Goal: Task Accomplishment & Management: Manage account settings

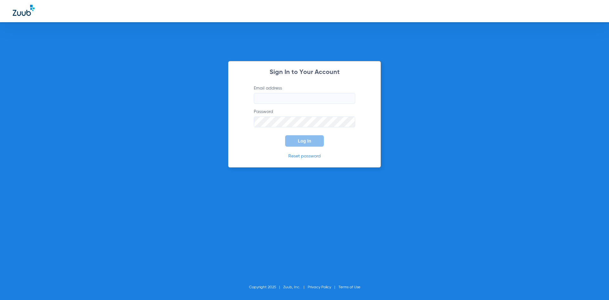
click at [307, 101] on input "Email address" at bounding box center [304, 98] width 101 height 11
click at [304, 130] on form "Email address Invalid email address [EMAIL_ADDRESS][DOMAIN_NAME] Password Log In" at bounding box center [304, 115] width 120 height 61
click at [228, 134] on div "Sign In to Your Account Email address Invalid email address [EMAIL_ADDRESS][DOM…" at bounding box center [304, 150] width 609 height 300
click at [360, 144] on form "Email address Invalid email address [EMAIL_ADDRESS][DOMAIN_NAME] Password Log In" at bounding box center [304, 115] width 120 height 61
click at [304, 147] on div "Sign In to Your Account Email address Invalid email address [EMAIL_ADDRESS][DOM…" at bounding box center [304, 114] width 153 height 106
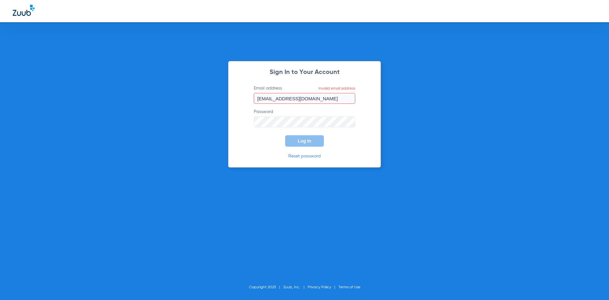
click at [339, 103] on input "[EMAIL_ADDRESS][DOMAIN_NAME]" at bounding box center [304, 98] width 101 height 11
click at [262, 100] on input "[EMAIL_ADDRESS][DOMAIN_NAME]" at bounding box center [304, 98] width 101 height 11
type input "[EMAIL_ADDRESS][DOMAIN_NAME]"
click at [345, 141] on form "Email address [EMAIL_ADDRESS][DOMAIN_NAME] Password Log In" at bounding box center [304, 115] width 120 height 61
click at [314, 143] on button "Log In" at bounding box center [304, 140] width 39 height 11
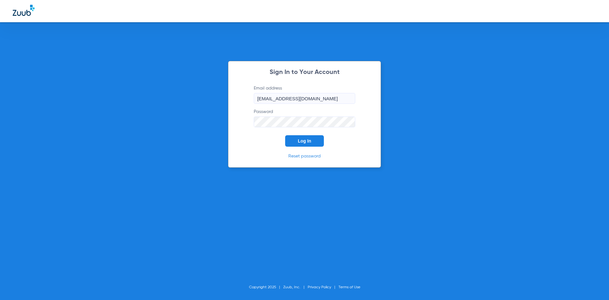
click at [210, 139] on div "Sign In to Your Account Email address [EMAIL_ADDRESS][DOMAIN_NAME] Password Log…" at bounding box center [304, 150] width 609 height 300
click at [315, 140] on button "Log In" at bounding box center [304, 140] width 39 height 11
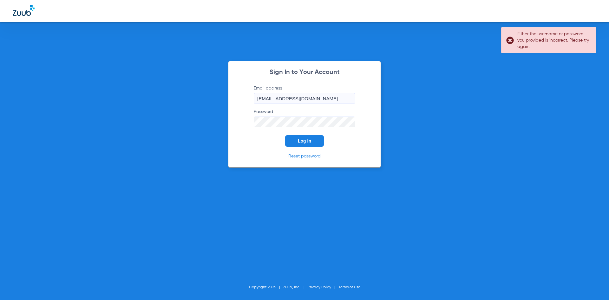
click at [336, 100] on input "[EMAIL_ADDRESS][DOMAIN_NAME]" at bounding box center [304, 98] width 101 height 11
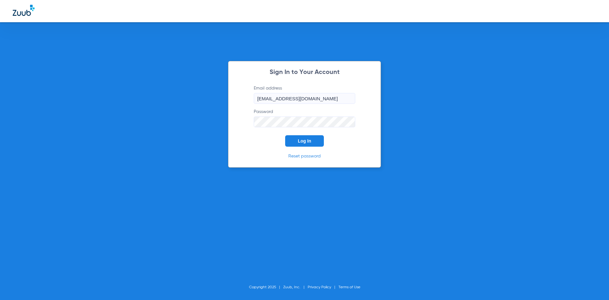
click at [342, 97] on input "[EMAIL_ADDRESS][DOMAIN_NAME]" at bounding box center [304, 98] width 101 height 11
click at [235, 124] on div "Sign In to Your Account Email address [EMAIL_ADDRESS][DOMAIN_NAME] Password Log…" at bounding box center [304, 114] width 153 height 106
click at [296, 142] on button "Log In" at bounding box center [304, 140] width 39 height 11
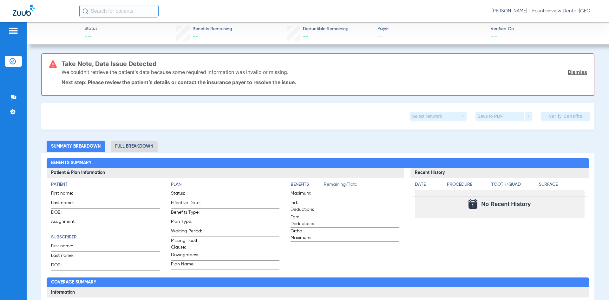
click at [16, 25] on div "Patients Insurance Verification Setup Help Center Settings" at bounding box center [13, 172] width 27 height 300
click at [15, 28] on img at bounding box center [13, 31] width 10 height 8
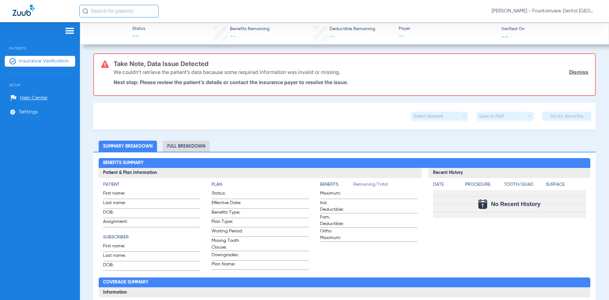
click at [34, 62] on span "Insurance Verification" at bounding box center [44, 61] width 50 height 6
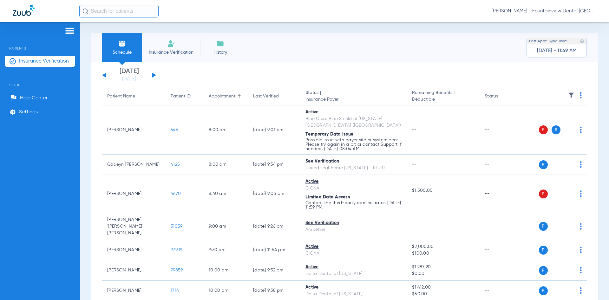
click at [347, 57] on div "Schedule Insurance Verification History Last Appt. Sync Time: [DATE] - 11:49 AM" at bounding box center [344, 47] width 506 height 29
click at [153, 77] on button at bounding box center [154, 75] width 4 height 5
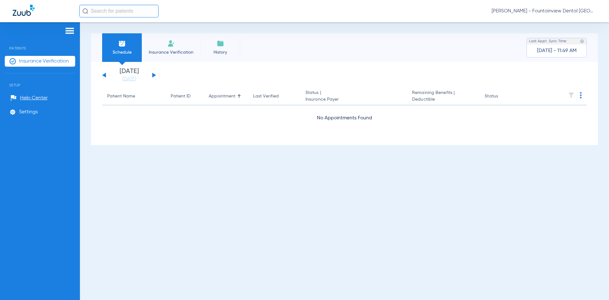
click at [153, 77] on button at bounding box center [154, 75] width 4 height 5
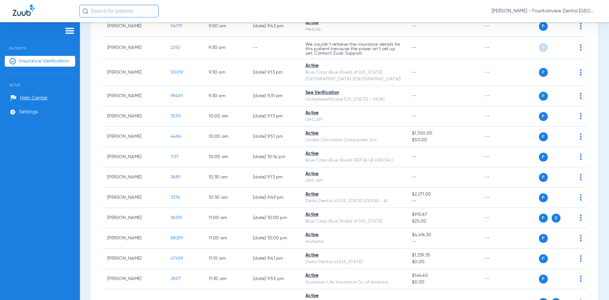
scroll to position [158, 0]
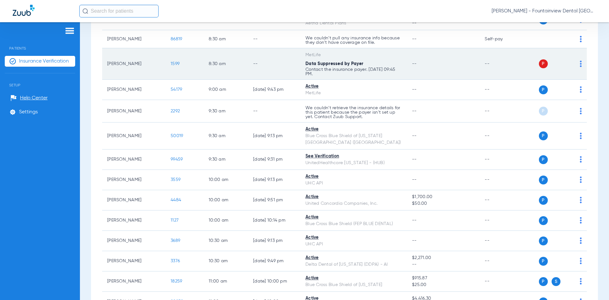
click at [579, 63] on img at bounding box center [580, 64] width 2 height 6
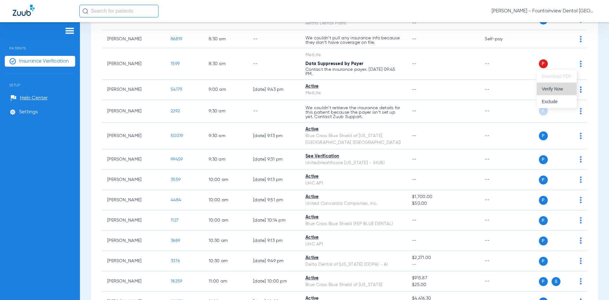
click at [558, 90] on span "Verify Now" at bounding box center [556, 89] width 30 height 4
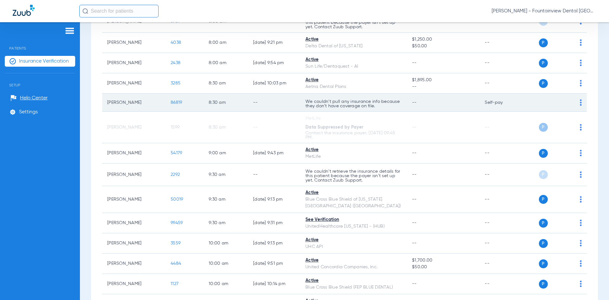
scroll to position [0, 0]
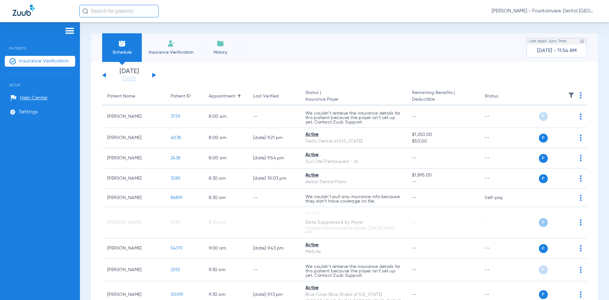
click at [152, 73] on button at bounding box center [154, 75] width 4 height 5
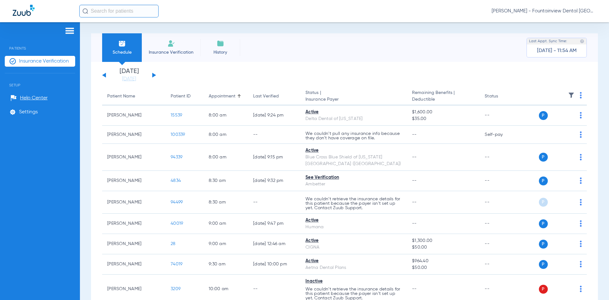
click at [577, 95] on th at bounding box center [554, 96] width 64 height 18
click at [579, 96] on img at bounding box center [580, 95] width 2 height 6
click at [551, 121] on span "Verify All" at bounding box center [552, 120] width 38 height 4
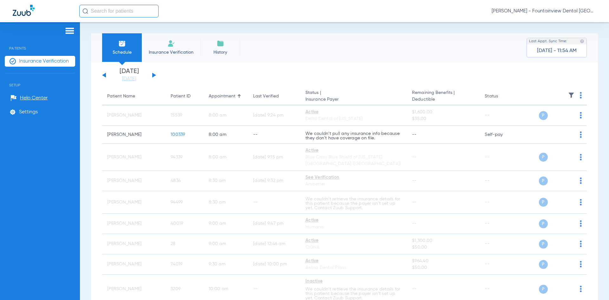
click at [103, 74] on div "[DATE] [DATE] [DATE] [DATE] [DATE] [DATE] [DATE] [DATE] [DATE] [DATE] [DATE] [D…" at bounding box center [129, 75] width 54 height 14
click at [103, 75] on button at bounding box center [104, 75] width 4 height 5
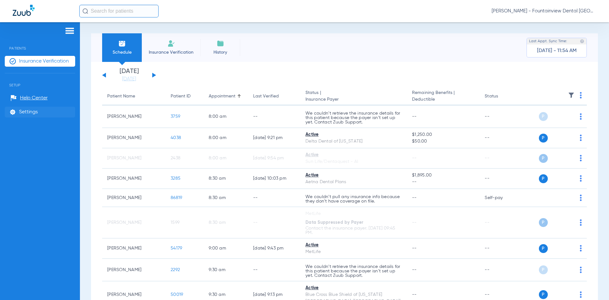
click at [26, 112] on span "Settings" at bounding box center [28, 112] width 19 height 6
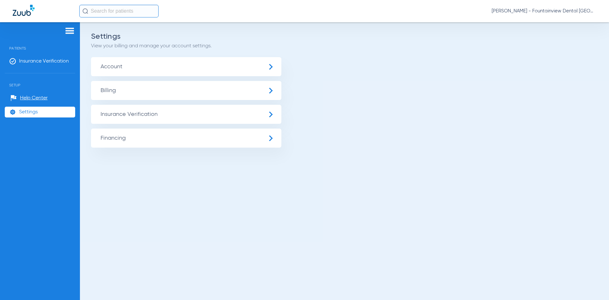
click at [173, 113] on span "Insurance Verification" at bounding box center [186, 114] width 190 height 19
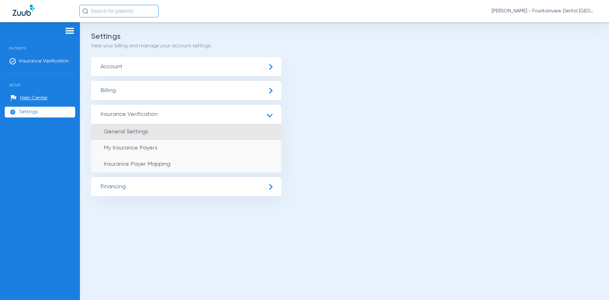
click at [136, 132] on span "General Settings" at bounding box center [126, 132] width 44 height 6
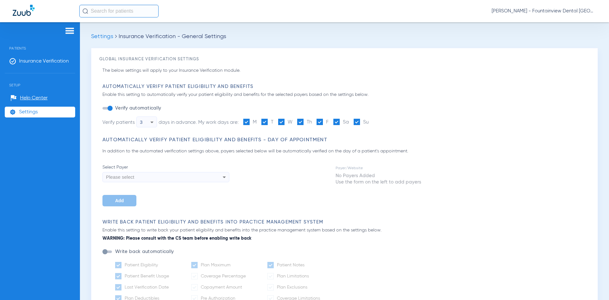
type input "1"
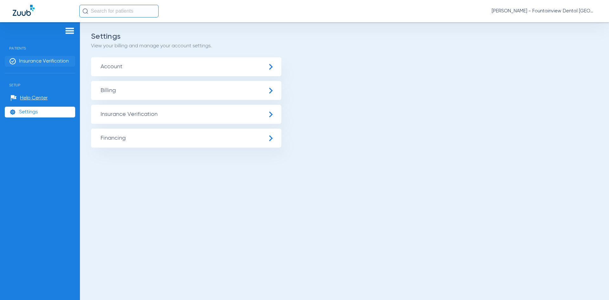
click at [47, 61] on span "Insurance Verification" at bounding box center [44, 61] width 50 height 6
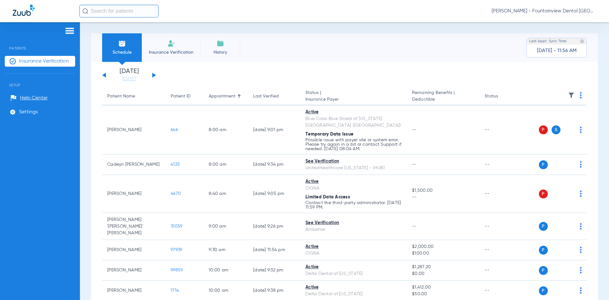
click at [164, 51] on span "Insurance Verification" at bounding box center [170, 52] width 49 height 6
